Goal: Task Accomplishment & Management: Manage account settings

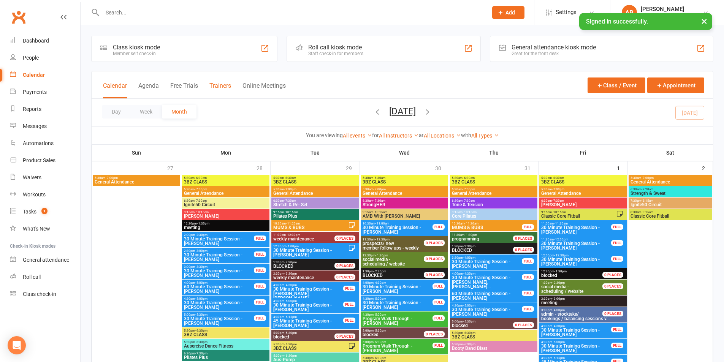
click at [222, 85] on button "Trainers" at bounding box center [220, 90] width 22 height 16
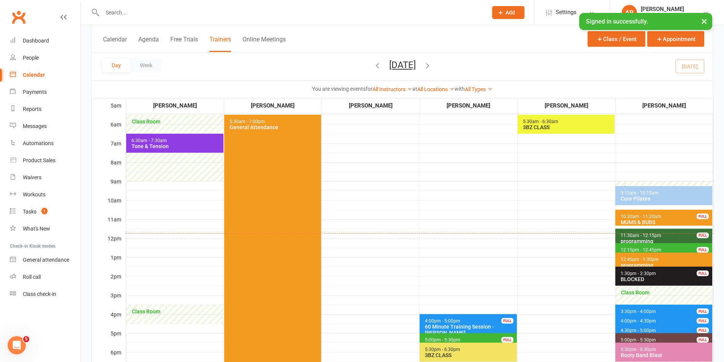
scroll to position [76, 0]
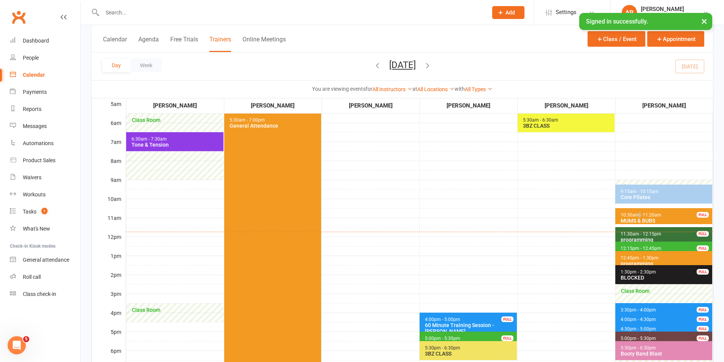
click at [640, 215] on span "10:30am - 11:20am" at bounding box center [640, 214] width 41 height 5
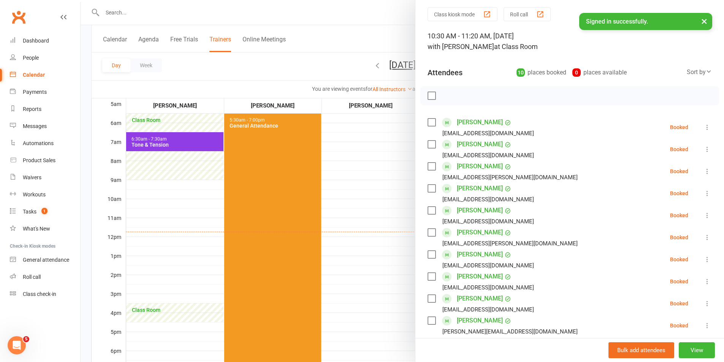
scroll to position [38, 0]
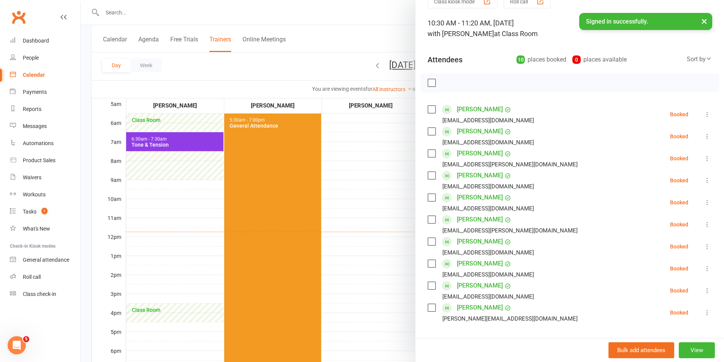
click at [429, 198] on label at bounding box center [431, 198] width 8 height 8
click at [430, 285] on label at bounding box center [431, 286] width 8 height 8
click at [428, 150] on label at bounding box center [431, 154] width 8 height 8
click at [460, 84] on icon "button" at bounding box center [464, 83] width 8 height 8
click at [430, 81] on label at bounding box center [431, 83] width 8 height 8
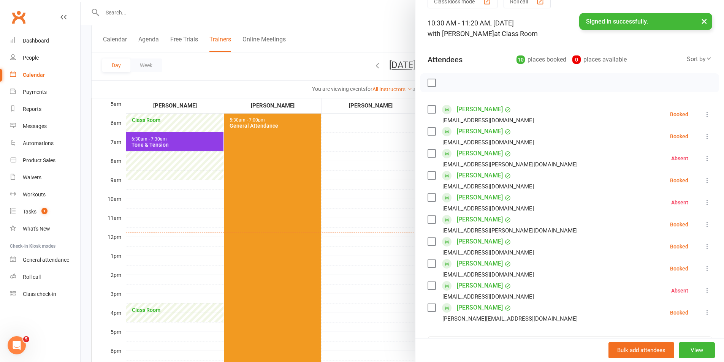
click at [429, 115] on div "[PERSON_NAME] [EMAIL_ADDRESS][DOMAIN_NAME]" at bounding box center [481, 114] width 109 height 22
click at [430, 108] on label at bounding box center [431, 110] width 8 height 8
click at [429, 132] on label at bounding box center [431, 132] width 8 height 8
click at [429, 177] on label at bounding box center [431, 176] width 8 height 8
click at [429, 218] on label at bounding box center [431, 220] width 8 height 8
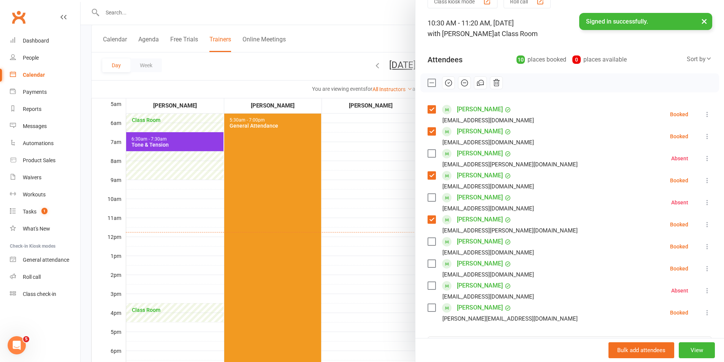
drag, startPoint x: 431, startPoint y: 239, endPoint x: 428, endPoint y: 252, distance: 13.6
click at [430, 241] on label at bounding box center [431, 242] width 8 height 8
click at [429, 266] on label at bounding box center [431, 264] width 8 height 8
click at [429, 308] on label at bounding box center [431, 308] width 8 height 8
drag, startPoint x: 448, startPoint y: 86, endPoint x: 399, endPoint y: 43, distance: 64.6
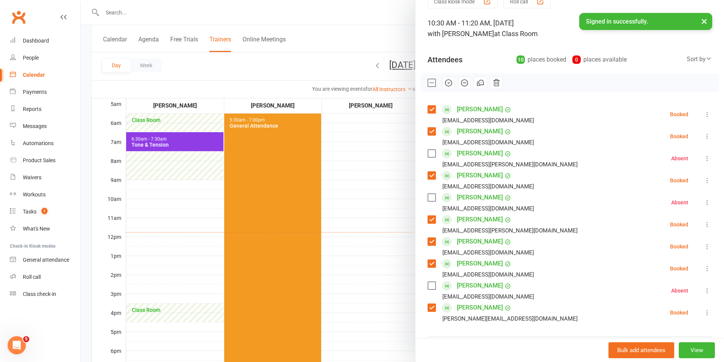
click at [448, 85] on icon "button" at bounding box center [448, 83] width 8 height 8
click at [389, 229] on div at bounding box center [402, 181] width 643 height 362
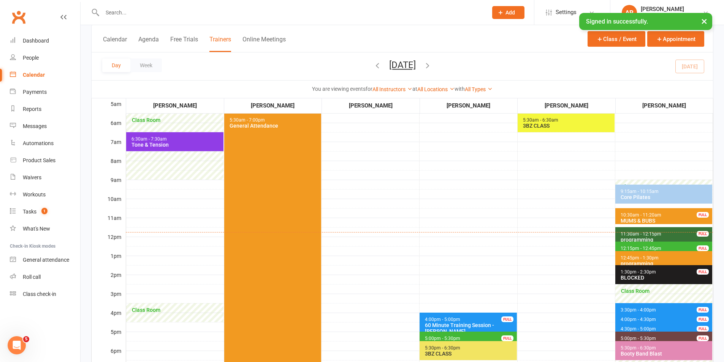
click at [665, 247] on span "12:15pm - 12:45pm Program Walk Through - [PERSON_NAME] FULL" at bounding box center [663, 247] width 97 height 11
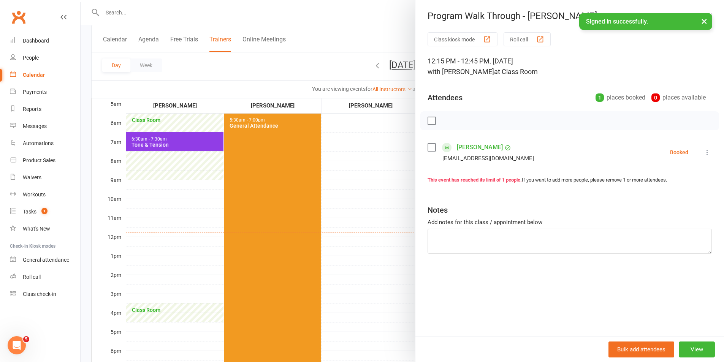
click at [388, 226] on div at bounding box center [402, 181] width 643 height 362
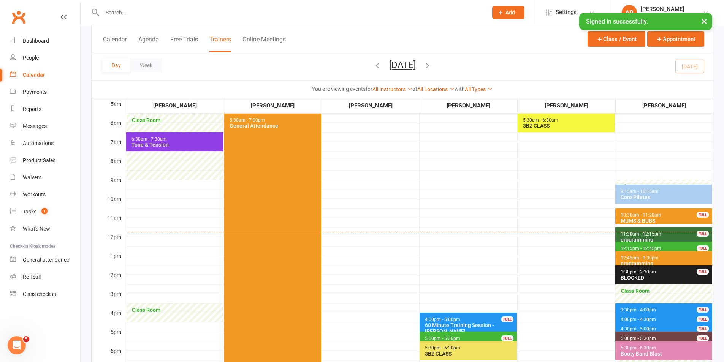
click at [647, 258] on span "12:45pm - 1:30pm" at bounding box center [639, 257] width 39 height 5
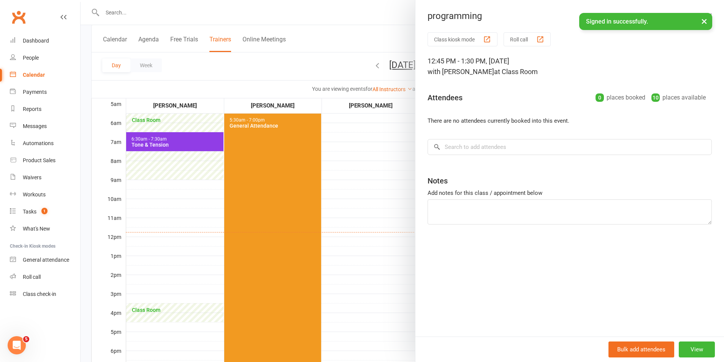
click at [391, 236] on div at bounding box center [402, 181] width 643 height 362
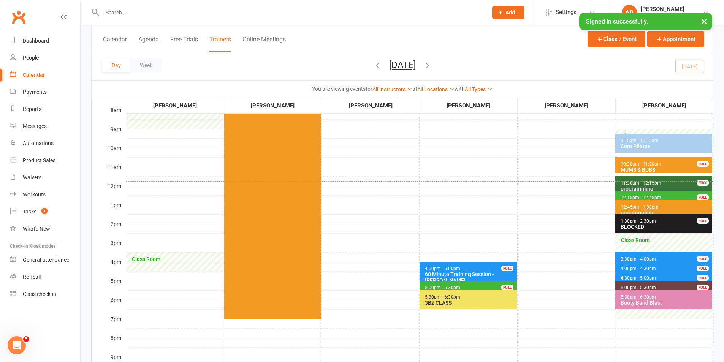
scroll to position [114, 0]
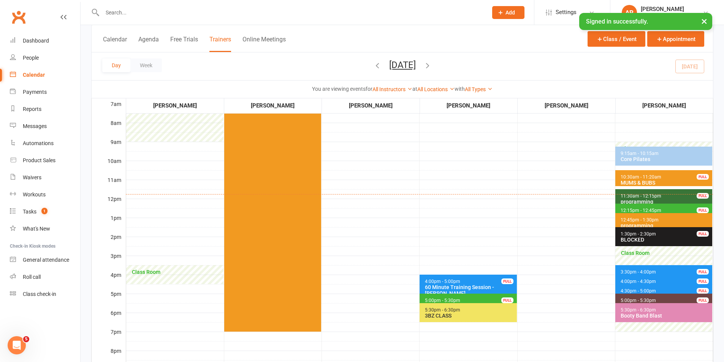
click at [636, 197] on span "11:30am - 12:15pm" at bounding box center [640, 195] width 41 height 5
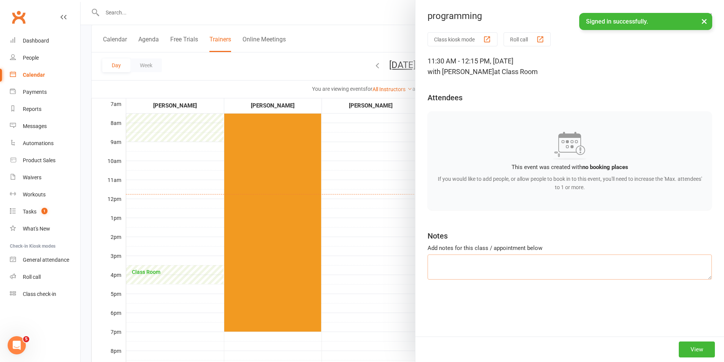
click at [463, 266] on textarea at bounding box center [569, 267] width 284 height 25
click at [457, 263] on textarea "cleaning - and sorting equipment left out of place" at bounding box center [569, 267] width 284 height 25
type textarea "cleaning - window/ mirrors and sorting equipment left out of place"
drag, startPoint x: 390, startPoint y: 282, endPoint x: 385, endPoint y: 281, distance: 4.6
click at [391, 281] on div at bounding box center [402, 181] width 643 height 362
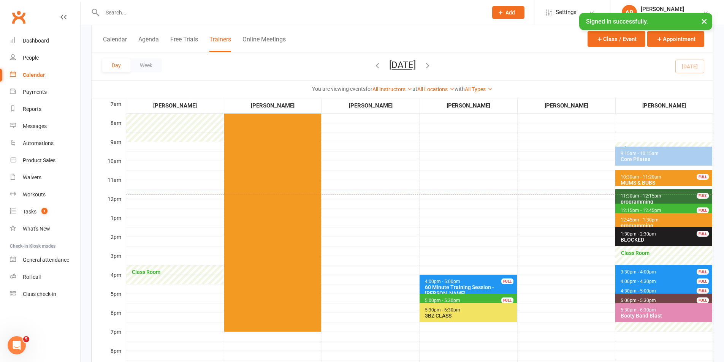
click at [624, 209] on span "12:15pm - 12:45pm" at bounding box center [640, 210] width 41 height 5
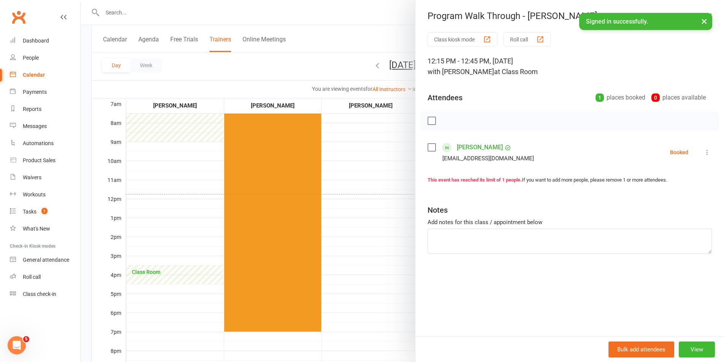
click at [373, 192] on div at bounding box center [402, 181] width 643 height 362
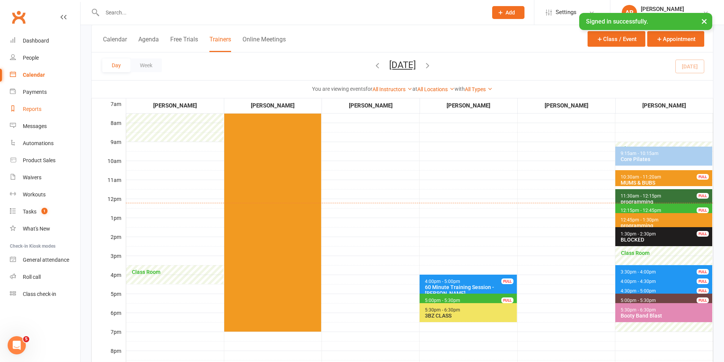
click at [36, 109] on div "Reports" at bounding box center [32, 109] width 19 height 6
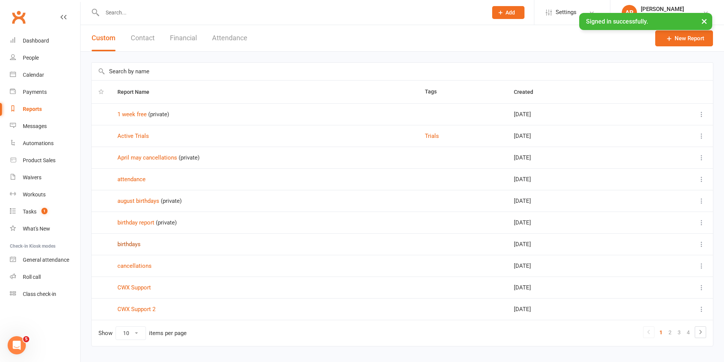
click at [136, 243] on link "birthdays" at bounding box center [128, 244] width 23 height 7
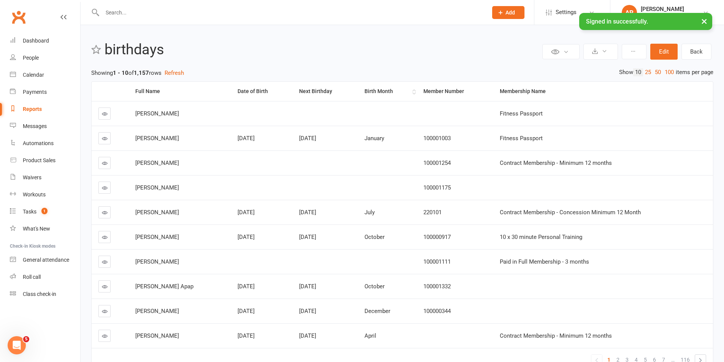
click at [374, 87] on th "Birth Month" at bounding box center [387, 91] width 59 height 19
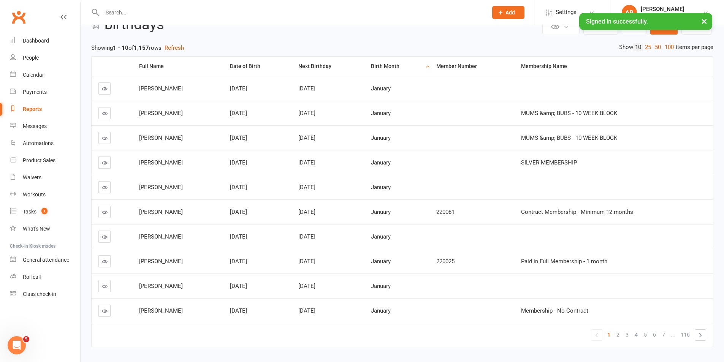
scroll to position [46, 0]
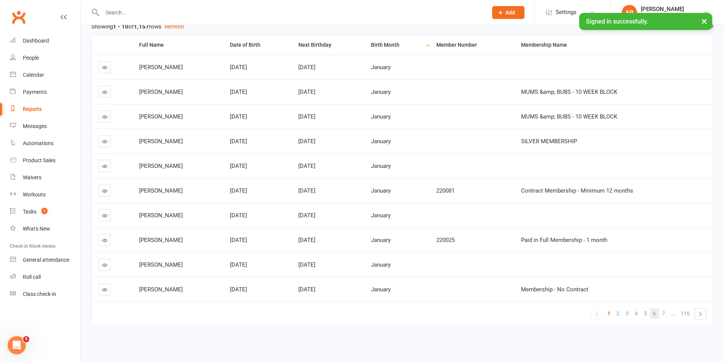
click at [657, 312] on link "6" at bounding box center [654, 313] width 9 height 11
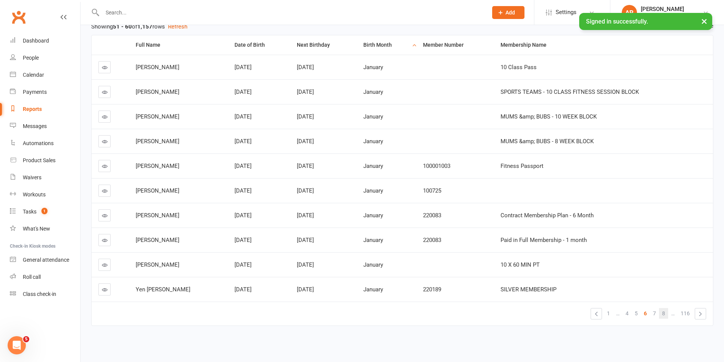
click at [667, 315] on link "8" at bounding box center [663, 313] width 9 height 11
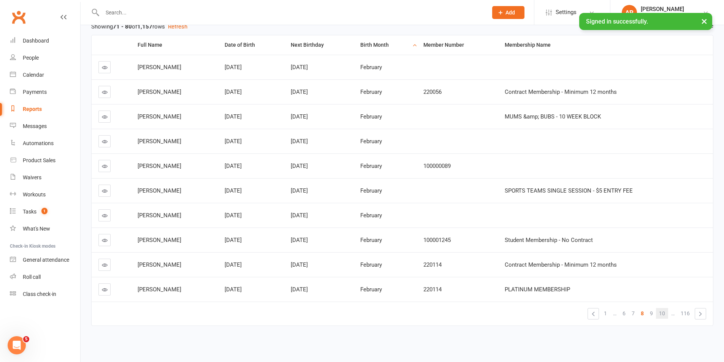
click at [664, 313] on span "10" at bounding box center [662, 313] width 6 height 11
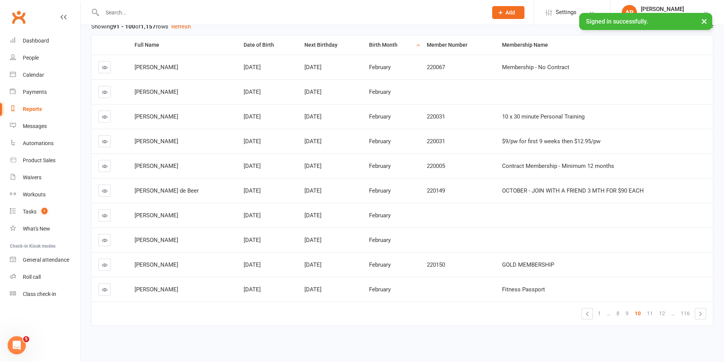
click at [664, 313] on span "12" at bounding box center [662, 313] width 6 height 11
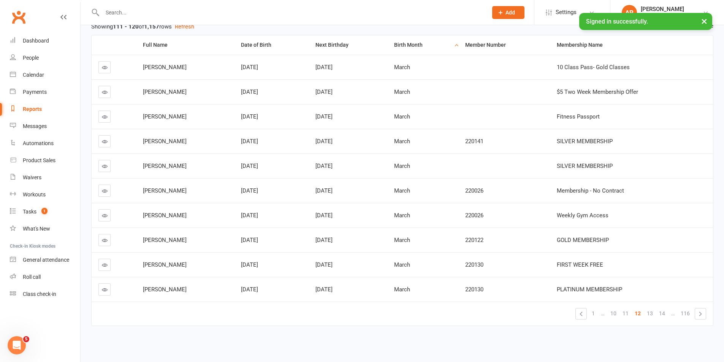
click at [664, 313] on span "14" at bounding box center [662, 313] width 6 height 11
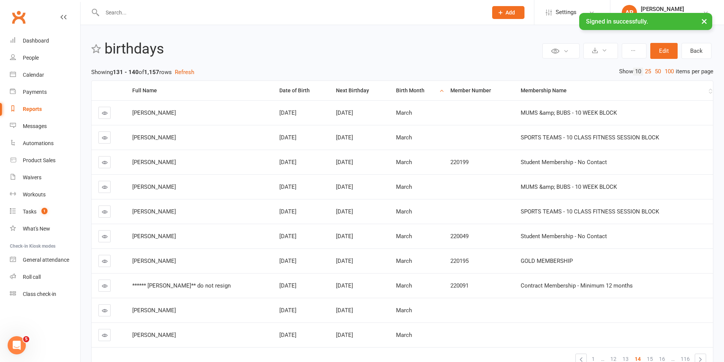
scroll to position [0, 0]
click at [670, 75] on link "100" at bounding box center [669, 72] width 13 height 8
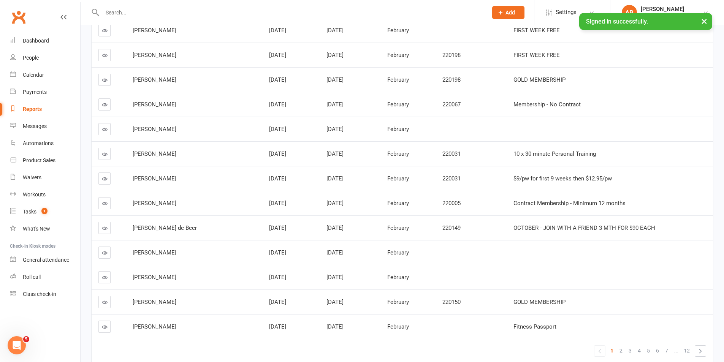
scroll to position [2269, 0]
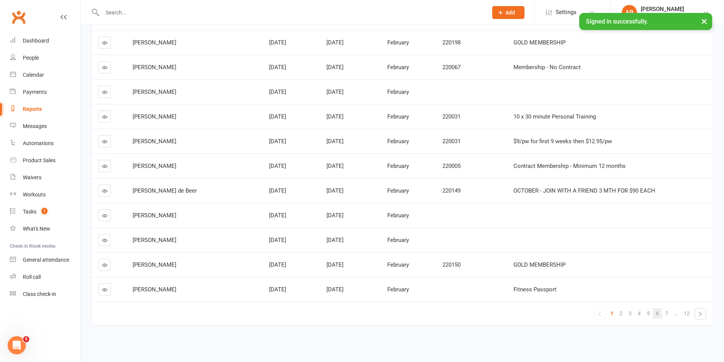
click at [655, 311] on link "6" at bounding box center [657, 313] width 9 height 11
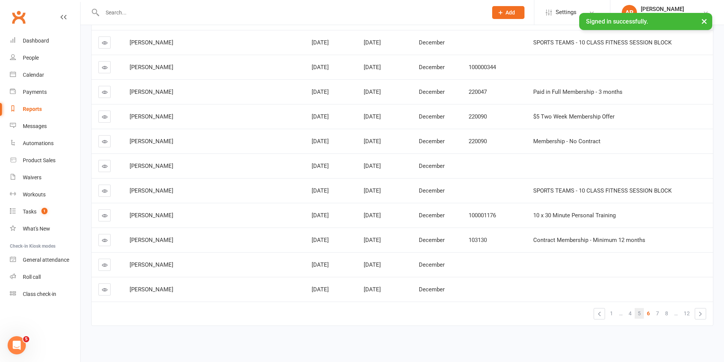
click at [641, 315] on span "5" at bounding box center [639, 313] width 3 height 11
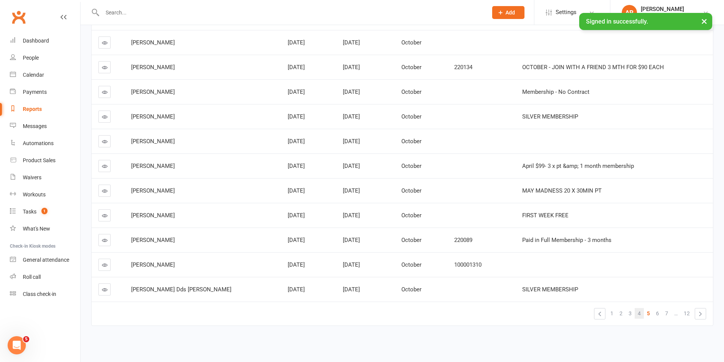
click at [636, 311] on link "4" at bounding box center [639, 313] width 9 height 11
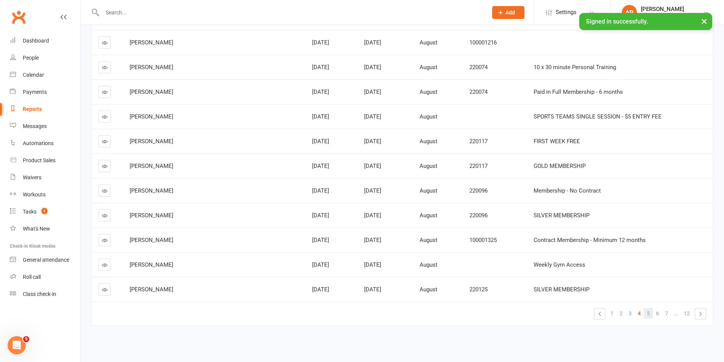
click at [650, 312] on link "5" at bounding box center [648, 313] width 9 height 11
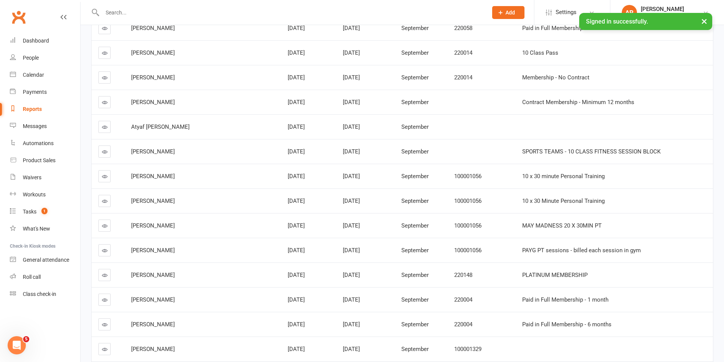
scroll to position [494, 0]
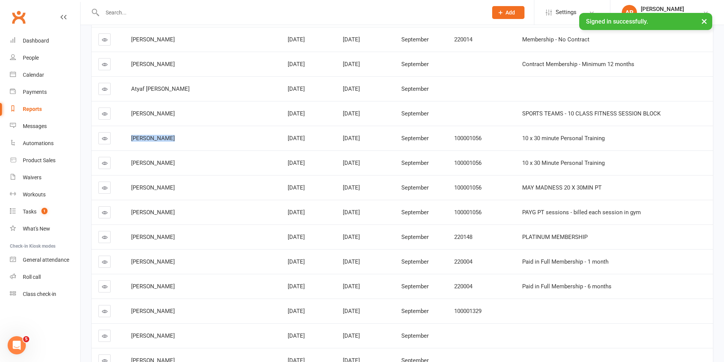
copy span "[PERSON_NAME]"
drag, startPoint x: 168, startPoint y: 138, endPoint x: 132, endPoint y: 134, distance: 36.6
click at [132, 134] on td "[PERSON_NAME]" at bounding box center [202, 138] width 157 height 25
drag, startPoint x: 180, startPoint y: 237, endPoint x: 136, endPoint y: 239, distance: 44.1
click at [136, 239] on div "[PERSON_NAME]" at bounding box center [202, 237] width 143 height 6
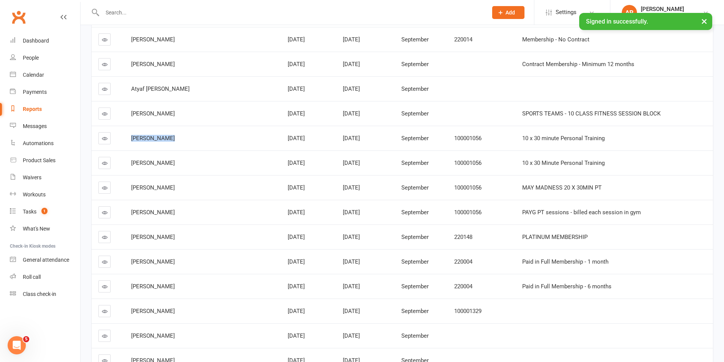
copy span "[PERSON_NAME]"
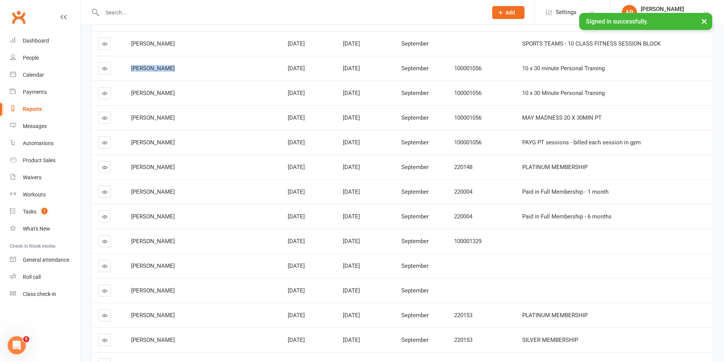
scroll to position [570, 0]
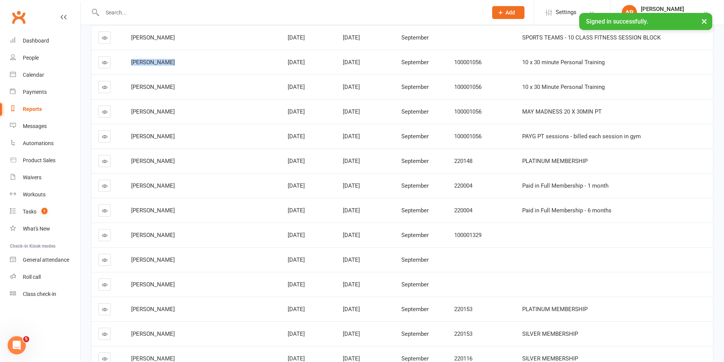
drag, startPoint x: 176, startPoint y: 187, endPoint x: 129, endPoint y: 187, distance: 46.4
click at [129, 187] on td "[PERSON_NAME]" at bounding box center [202, 185] width 157 height 25
copy span "[PERSON_NAME]"
drag, startPoint x: 174, startPoint y: 261, endPoint x: 128, endPoint y: 266, distance: 46.0
click at [128, 266] on td "[PERSON_NAME]" at bounding box center [202, 259] width 157 height 25
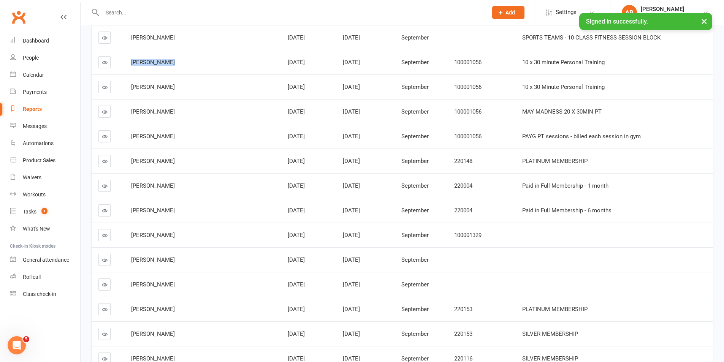
copy span "[PERSON_NAME]"
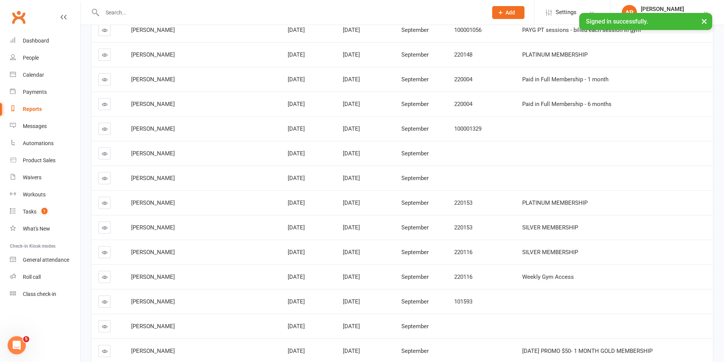
scroll to position [684, 0]
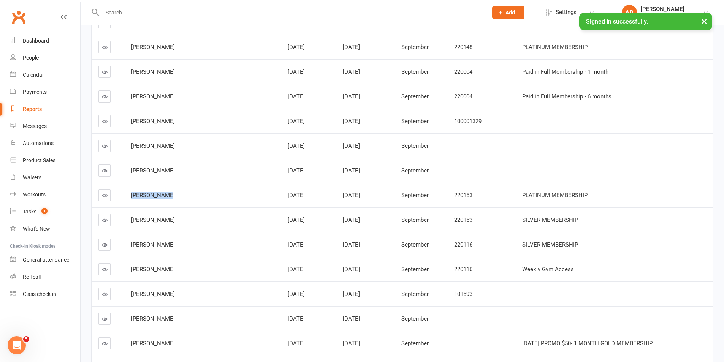
drag, startPoint x: 170, startPoint y: 195, endPoint x: 135, endPoint y: 195, distance: 35.0
click at [135, 195] on div "[PERSON_NAME]" at bounding box center [202, 195] width 143 height 6
copy span "[PERSON_NAME]"
drag, startPoint x: 165, startPoint y: 269, endPoint x: 134, endPoint y: 268, distance: 31.5
click at [134, 268] on td "[PERSON_NAME]" at bounding box center [202, 269] width 157 height 25
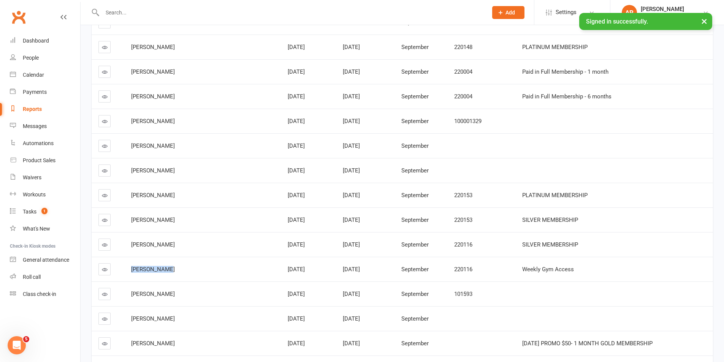
copy span "[PERSON_NAME]"
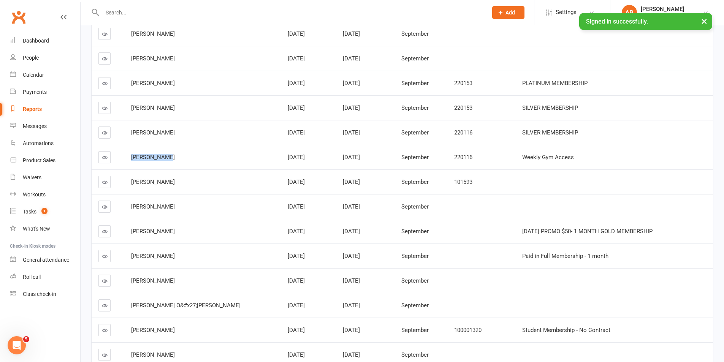
scroll to position [912, 0]
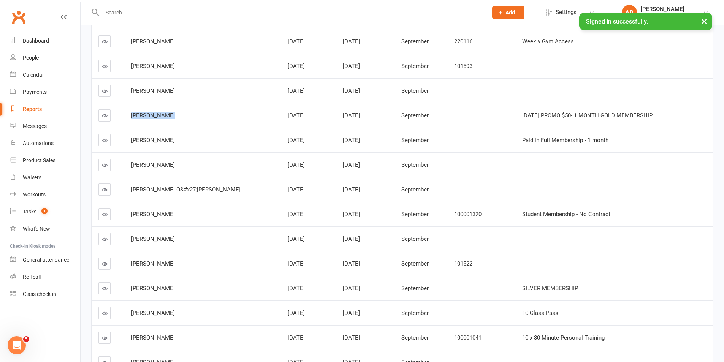
drag, startPoint x: 172, startPoint y: 114, endPoint x: 131, endPoint y: 116, distance: 41.1
click at [131, 116] on td "[PERSON_NAME]" at bounding box center [202, 115] width 157 height 25
copy span "[PERSON_NAME]"
drag, startPoint x: 170, startPoint y: 216, endPoint x: 129, endPoint y: 216, distance: 40.7
click at [129, 216] on td "[PERSON_NAME]" at bounding box center [202, 214] width 157 height 25
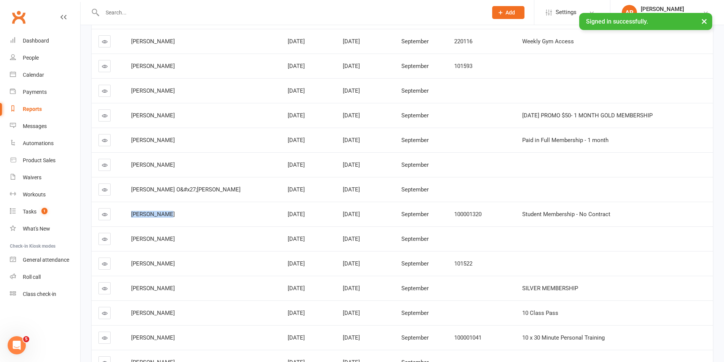
copy span "[PERSON_NAME]"
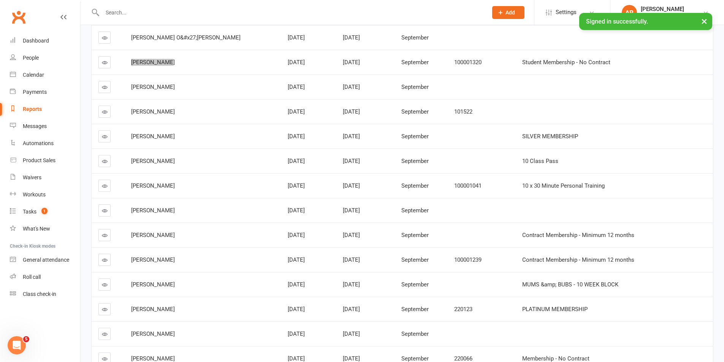
scroll to position [1102, 0]
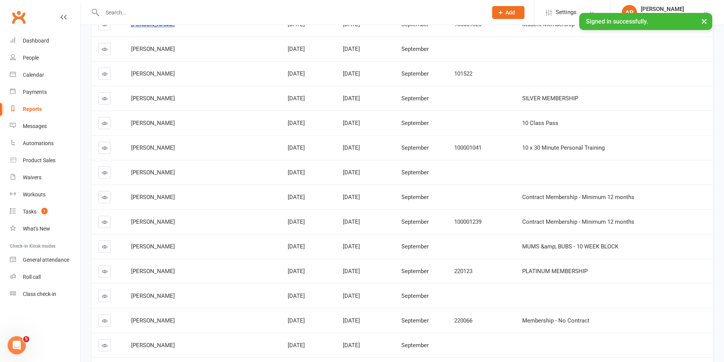
drag, startPoint x: 182, startPoint y: 247, endPoint x: 122, endPoint y: 247, distance: 60.8
click at [122, 247] on tr "[PERSON_NAME] [DATE] [DATE] September MUMS &amp; BUBS - 10 WEEK BLOCK" at bounding box center [402, 246] width 621 height 25
copy tr "[PERSON_NAME]"
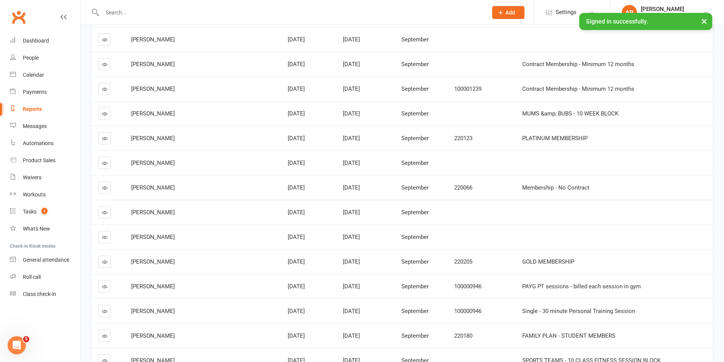
scroll to position [1254, 0]
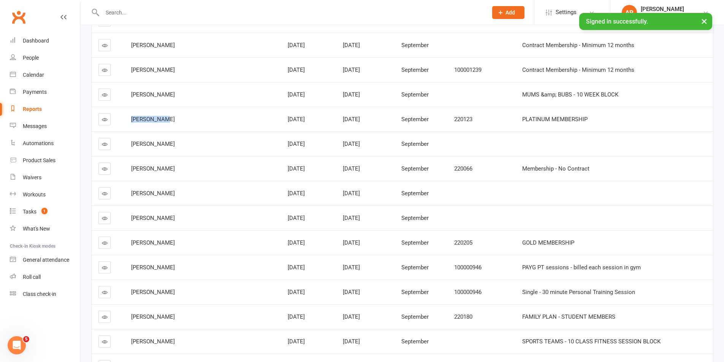
drag, startPoint x: 171, startPoint y: 117, endPoint x: 122, endPoint y: 119, distance: 49.4
click at [122, 119] on tr "[PERSON_NAME] [DATE] [DATE] September 220123 PLATINUM MEMBERSHIP" at bounding box center [402, 119] width 621 height 25
copy tr "[PERSON_NAME]"
drag, startPoint x: 167, startPoint y: 169, endPoint x: 122, endPoint y: 170, distance: 45.6
click at [122, 170] on tr "[PERSON_NAME] [DATE] [DATE] September 220066 Membership - No Contract" at bounding box center [402, 168] width 621 height 25
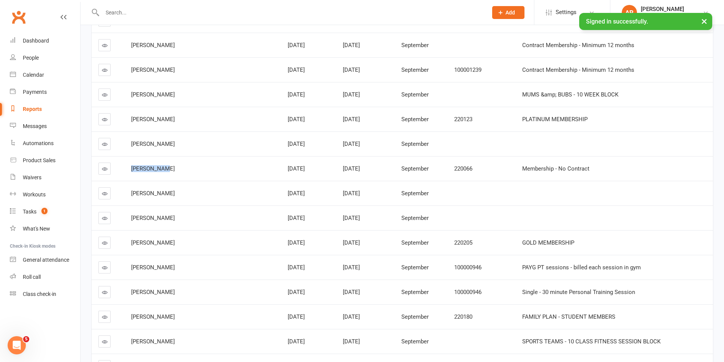
drag, startPoint x: 183, startPoint y: 217, endPoint x: 126, endPoint y: 211, distance: 57.7
click at [126, 211] on tr "[PERSON_NAME] [DATE] [DATE] September" at bounding box center [402, 218] width 621 height 25
drag, startPoint x: 164, startPoint y: 242, endPoint x: 121, endPoint y: 248, distance: 43.8
click at [121, 248] on tr "[PERSON_NAME] [DATE] [DATE] September 220205 GOLD MEMBERSHIP" at bounding box center [402, 242] width 621 height 25
drag, startPoint x: 173, startPoint y: 268, endPoint x: 117, endPoint y: 268, distance: 56.2
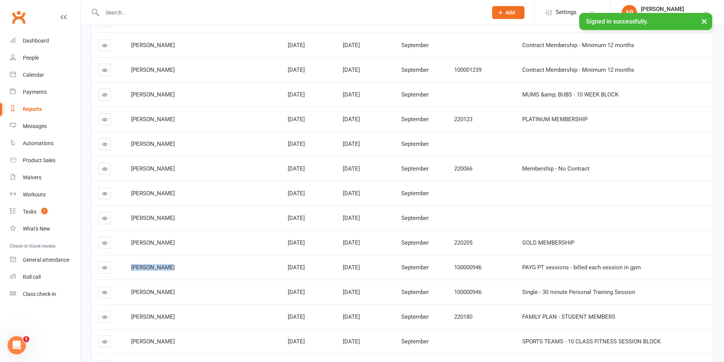
click at [117, 268] on tr "[PERSON_NAME] [DATE] [DATE] September 100000946 PAYG PT sessions - billed each …" at bounding box center [402, 267] width 621 height 25
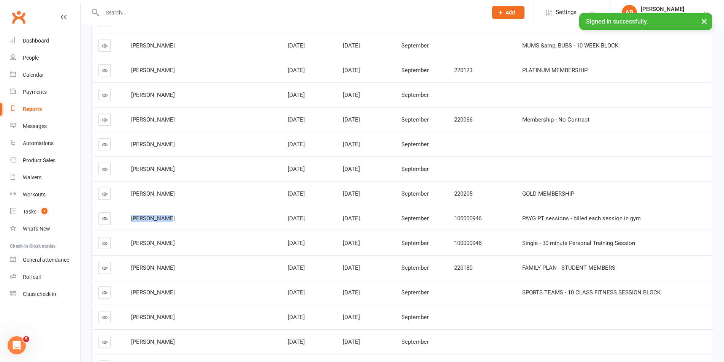
scroll to position [1368, 0]
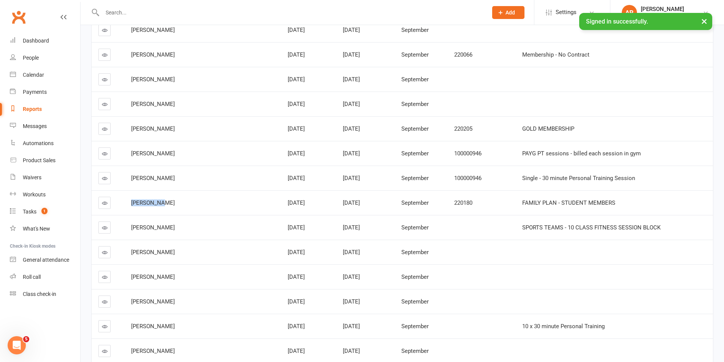
drag, startPoint x: 165, startPoint y: 202, endPoint x: 114, endPoint y: 212, distance: 52.2
click at [114, 212] on tr "[PERSON_NAME] [DATE] [DATE] September 220180 FAMILY PLAN - STUDENT MEMBERS" at bounding box center [402, 202] width 621 height 25
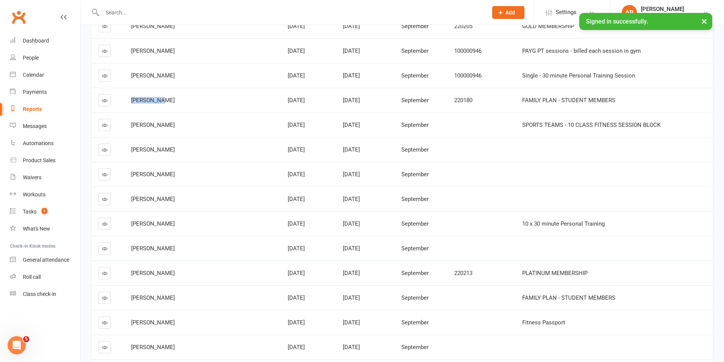
scroll to position [1482, 0]
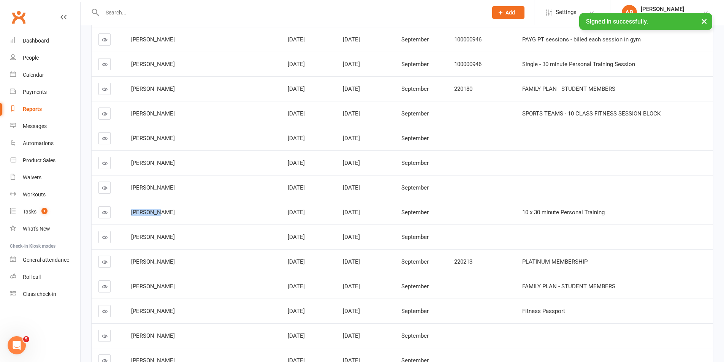
drag, startPoint x: 161, startPoint y: 212, endPoint x: 129, endPoint y: 211, distance: 31.5
click at [129, 212] on td "[PERSON_NAME]" at bounding box center [202, 212] width 157 height 25
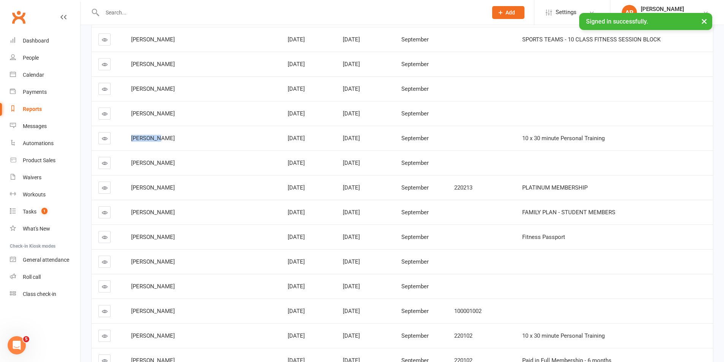
scroll to position [1558, 0]
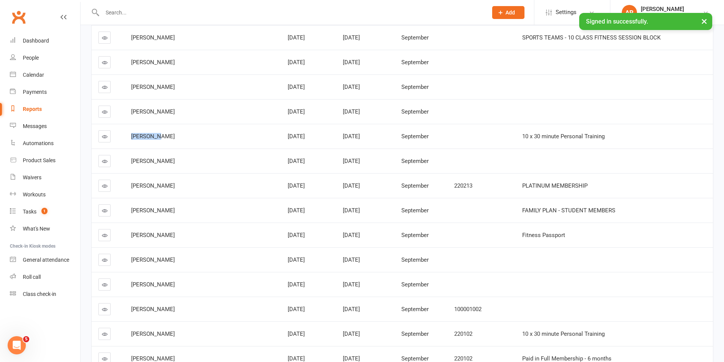
drag, startPoint x: 178, startPoint y: 186, endPoint x: 128, endPoint y: 186, distance: 49.8
click at [128, 186] on td "[PERSON_NAME]" at bounding box center [202, 185] width 157 height 25
drag, startPoint x: 180, startPoint y: 211, endPoint x: 134, endPoint y: 212, distance: 45.6
click at [134, 212] on td "[PERSON_NAME]" at bounding box center [202, 210] width 157 height 25
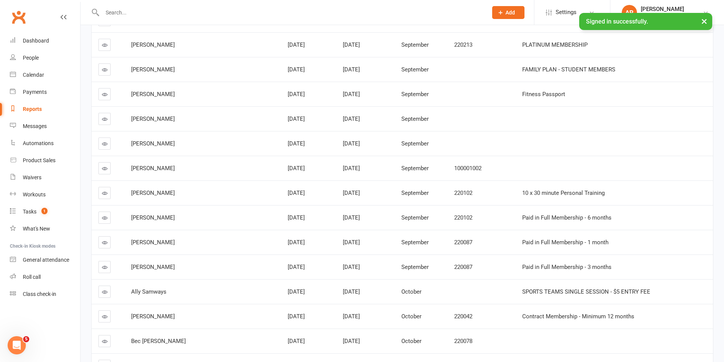
scroll to position [1710, 0]
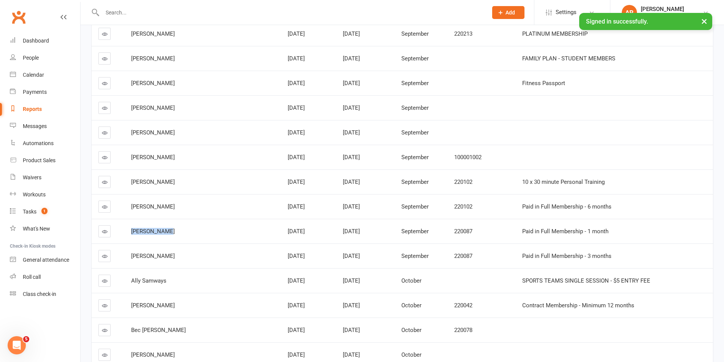
drag, startPoint x: 167, startPoint y: 233, endPoint x: 132, endPoint y: 233, distance: 34.6
click at [132, 233] on td "[PERSON_NAME]" at bounding box center [202, 231] width 157 height 25
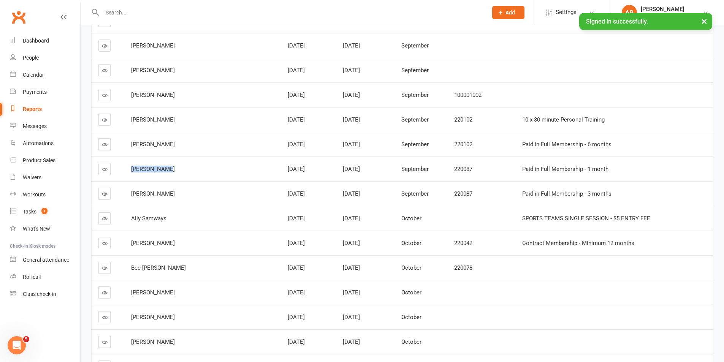
scroll to position [1786, 0]
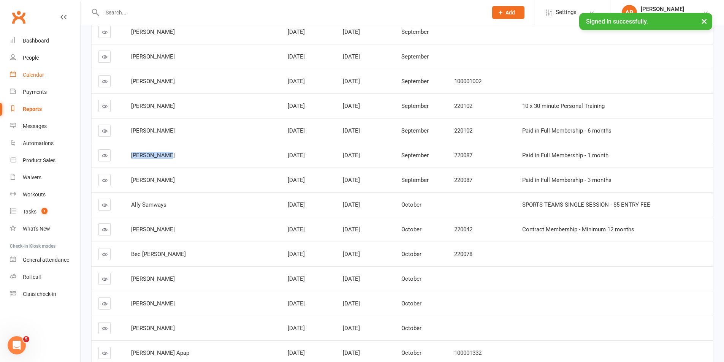
click at [34, 73] on div "Calendar" at bounding box center [33, 75] width 21 height 6
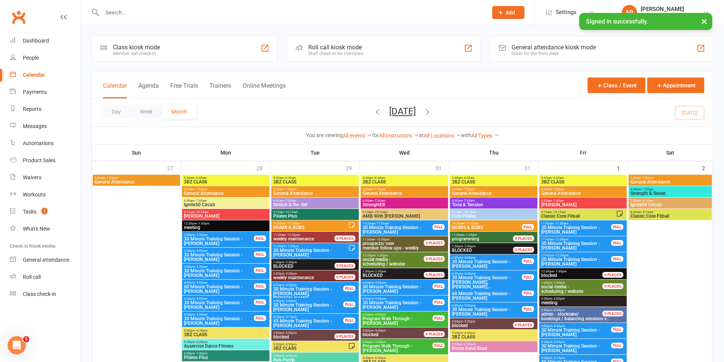
click at [222, 85] on button "Trainers" at bounding box center [220, 90] width 22 height 16
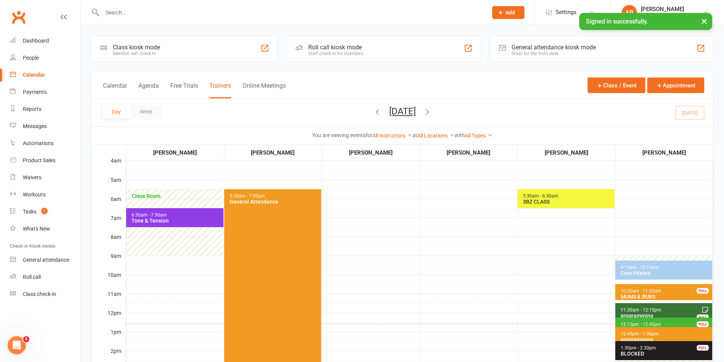
click at [416, 112] on button "[DATE]" at bounding box center [402, 111] width 27 height 11
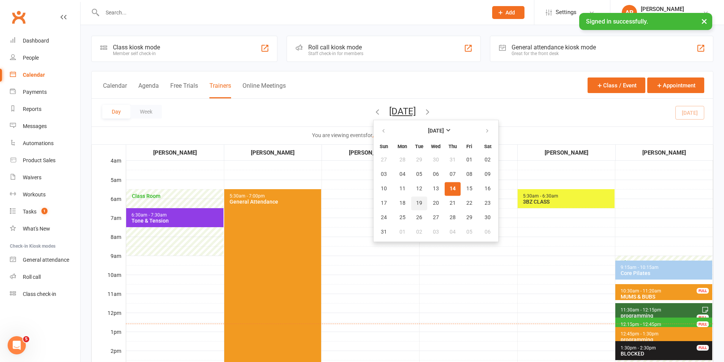
click at [411, 202] on button "19" at bounding box center [419, 203] width 16 height 14
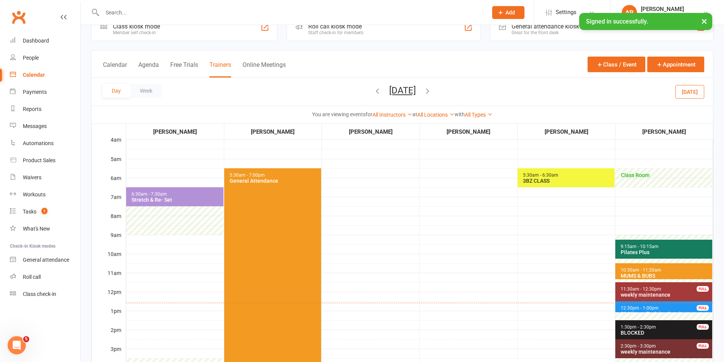
scroll to position [38, 0]
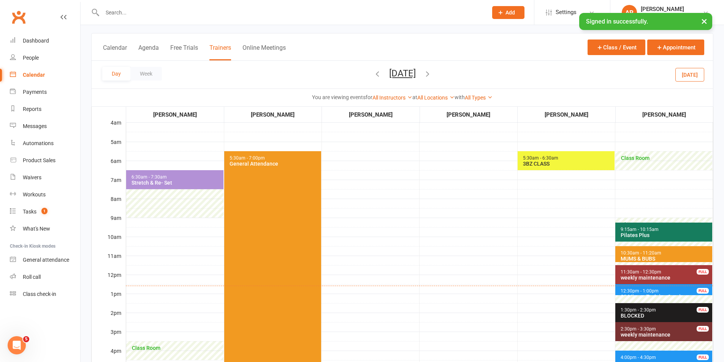
click at [432, 71] on icon "button" at bounding box center [427, 74] width 8 height 8
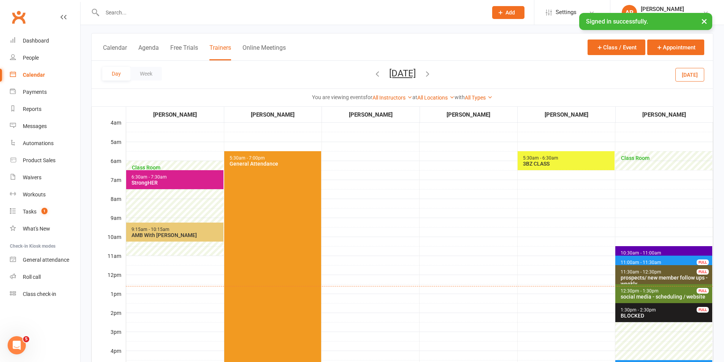
click at [432, 71] on icon "button" at bounding box center [427, 74] width 8 height 8
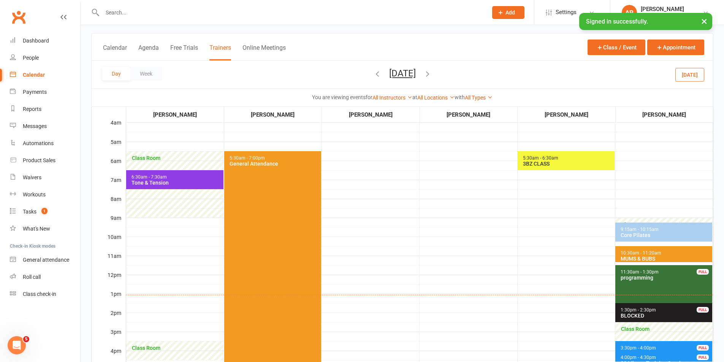
click at [690, 79] on button "[DATE]" at bounding box center [689, 75] width 29 height 14
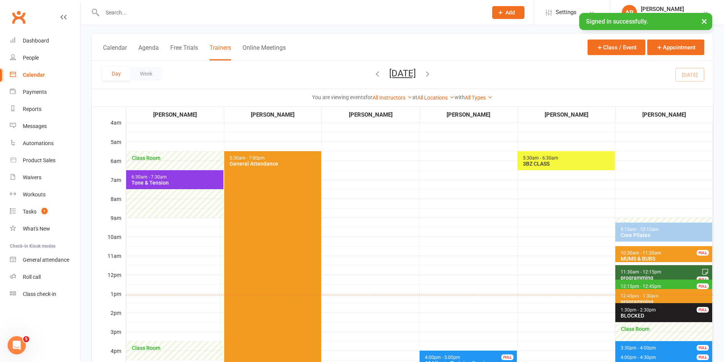
click at [645, 284] on span "12:15pm - 12:45pm" at bounding box center [640, 286] width 41 height 5
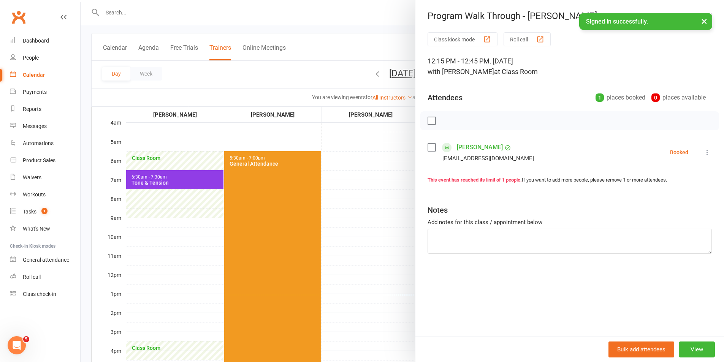
drag, startPoint x: 429, startPoint y: 144, endPoint x: 448, endPoint y: 128, distance: 24.3
click at [429, 144] on label at bounding box center [431, 148] width 8 height 8
drag, startPoint x: 458, startPoint y: 117, endPoint x: 399, endPoint y: 41, distance: 96.1
click at [458, 116] on button "button" at bounding box center [464, 120] width 13 height 13
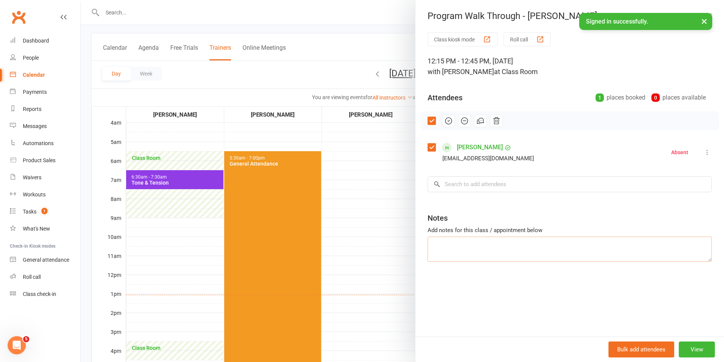
click at [501, 242] on textarea at bounding box center [569, 249] width 284 height 25
type textarea "late cancel - did not attend"
click at [386, 228] on div at bounding box center [402, 181] width 643 height 362
